Goal: Information Seeking & Learning: Check status

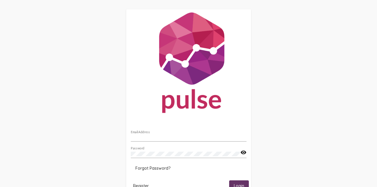
type input "[EMAIL_ADDRESS][DOMAIN_NAME]"
click at [236, 183] on button "Login" at bounding box center [239, 185] width 20 height 11
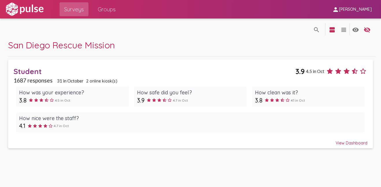
click at [98, 82] on span "2 online kiosk(s)" at bounding box center [101, 80] width 31 height 5
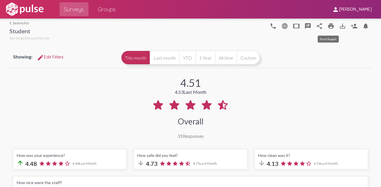
click at [328, 29] on mat-icon "print" at bounding box center [331, 26] width 7 height 7
click at [101, 9] on span "Groups" at bounding box center [107, 9] width 18 height 10
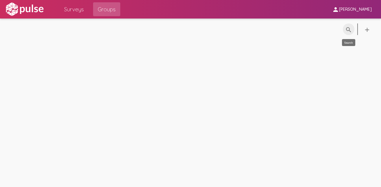
click at [348, 30] on mat-icon "search" at bounding box center [349, 29] width 7 height 7
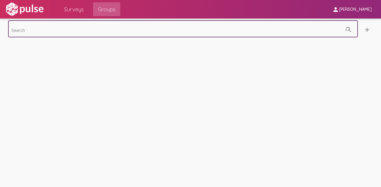
click at [78, 10] on span "Surveys" at bounding box center [74, 9] width 20 height 10
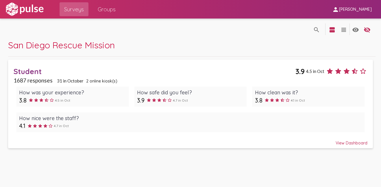
click at [328, 73] on icon at bounding box center [330, 71] width 8 height 8
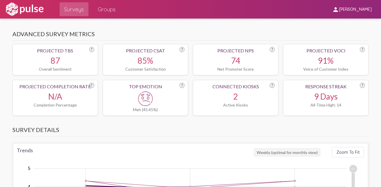
scroll to position [231, 0]
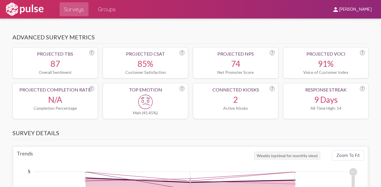
click at [155, 93] on div "Top Emotion ? Meh (45.45%)" at bounding box center [146, 101] width 86 height 36
click at [146, 92] on div "Top Emotion" at bounding box center [146, 89] width 78 height 5
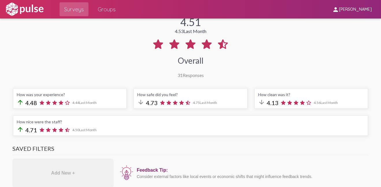
scroll to position [119, 0]
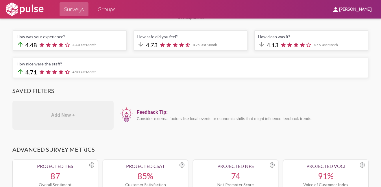
click at [176, 37] on div "How safe did you feel?" at bounding box center [190, 36] width 106 height 5
click at [159, 37] on div "How safe did you feel?" at bounding box center [190, 36] width 106 height 5
click at [90, 45] on span "Last Month" at bounding box center [87, 45] width 17 height 4
click at [92, 75] on div "arrow_upward 4.71 4.50 Last Month" at bounding box center [191, 72] width 348 height 8
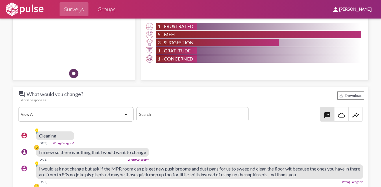
scroll to position [661, 0]
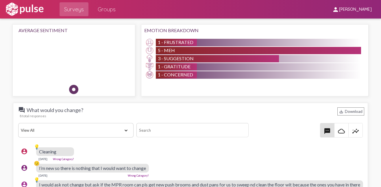
click at [265, 51] on div "5 - Meh" at bounding box center [258, 50] width 205 height 7
click at [137, 130] on input at bounding box center [193, 130] width 113 height 14
click at [119, 133] on select "View All Positive Neutral Negative Happy Meh Suggestions Angry Disgust Sadness …" at bounding box center [75, 130] width 115 height 14
click at [18, 123] on select "View All Positive Neutral Negative Happy Meh Suggestions Angry Disgust Sadness …" at bounding box center [75, 130] width 115 height 14
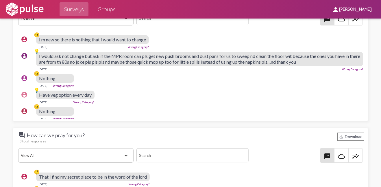
scroll to position [744, 0]
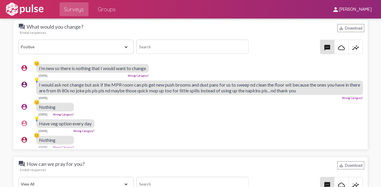
click at [82, 49] on select "View All Positive Neutral Negative Happy Meh Suggestions Angry Disgust Sadness …" at bounding box center [75, 47] width 115 height 14
select select "All"
click at [18, 40] on select "View All Positive Neutral Negative Happy Meh Suggestions Angry Disgust Sadness …" at bounding box center [75, 47] width 115 height 14
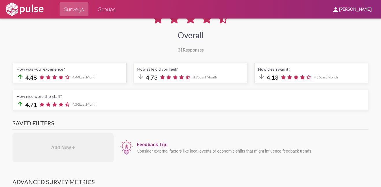
scroll to position [0, 0]
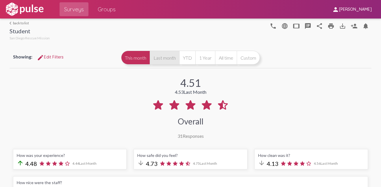
click at [171, 55] on button "Last month" at bounding box center [165, 58] width 30 height 14
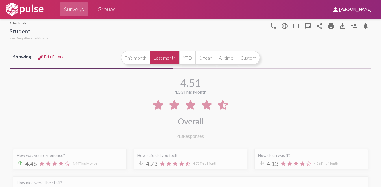
scroll to position [43, 0]
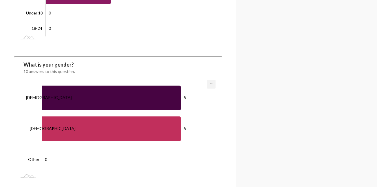
scroll to position [1850, 0]
